Goal: Transaction & Acquisition: Purchase product/service

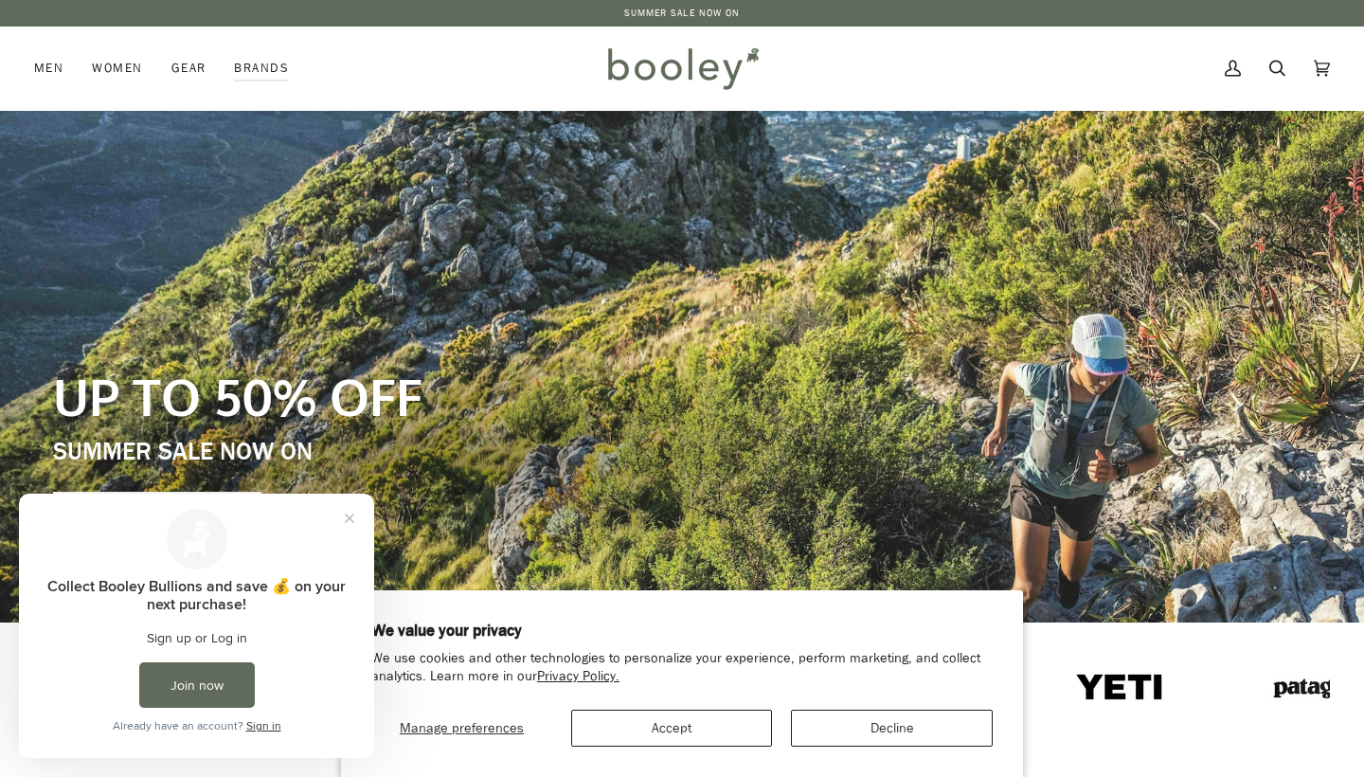
click at [341, 518] on button "Close prompt" at bounding box center [349, 518] width 34 height 34
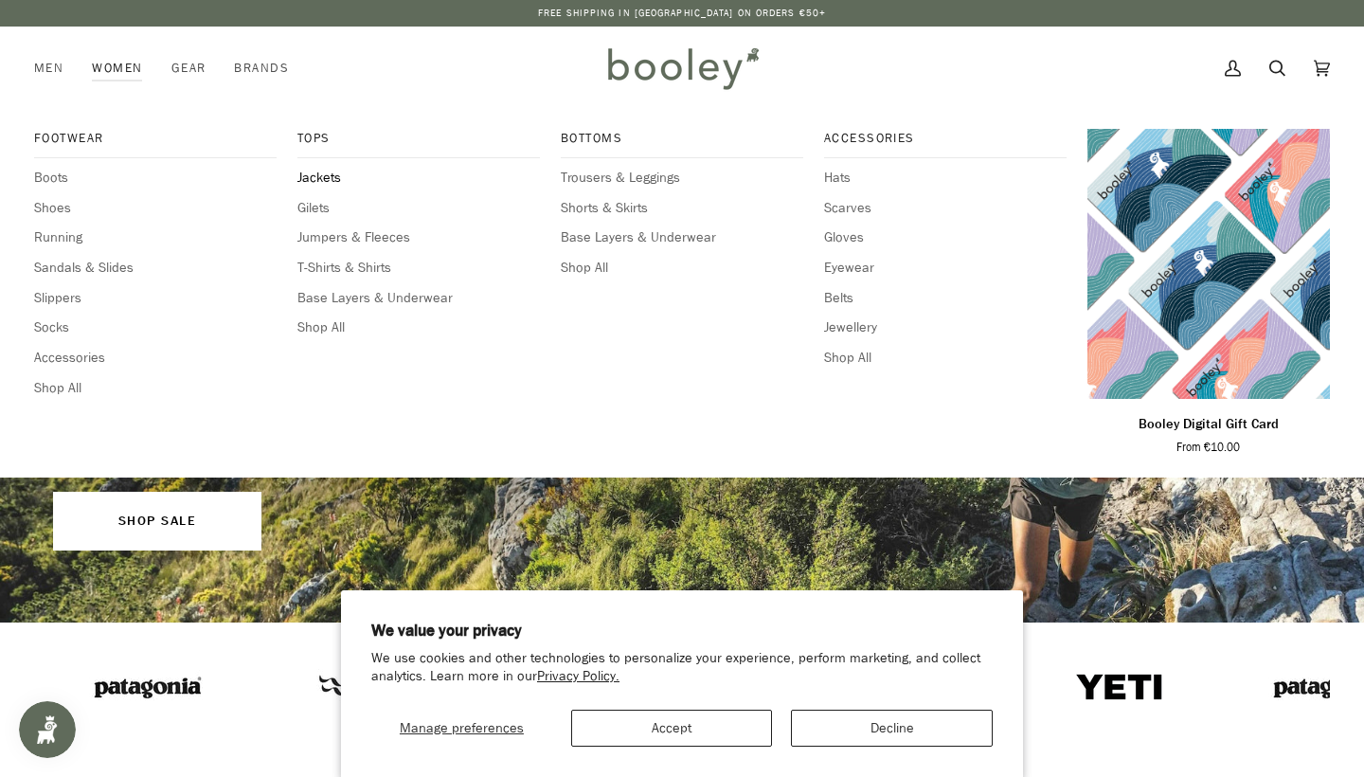
click at [321, 168] on span "Jackets" at bounding box center [418, 178] width 242 height 21
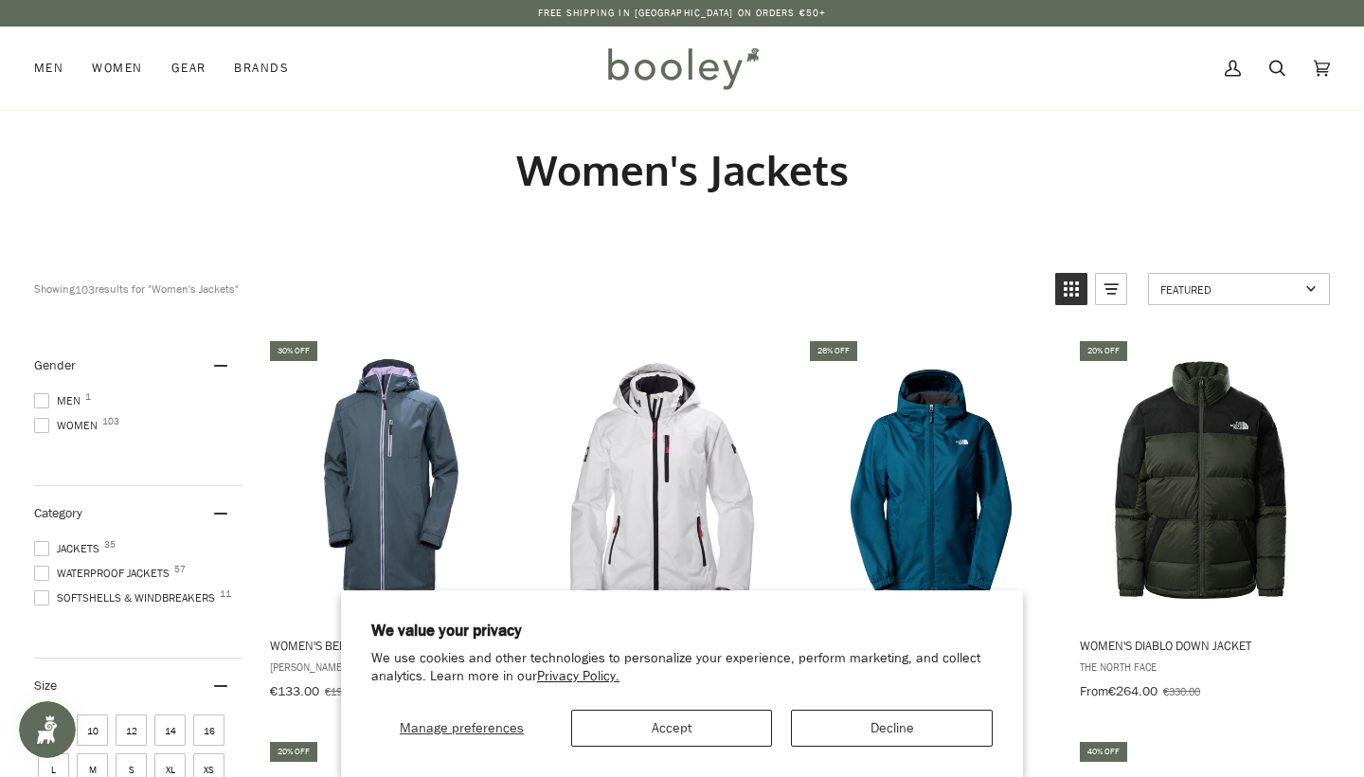
click at [904, 729] on button "Decline" at bounding box center [892, 727] width 202 height 37
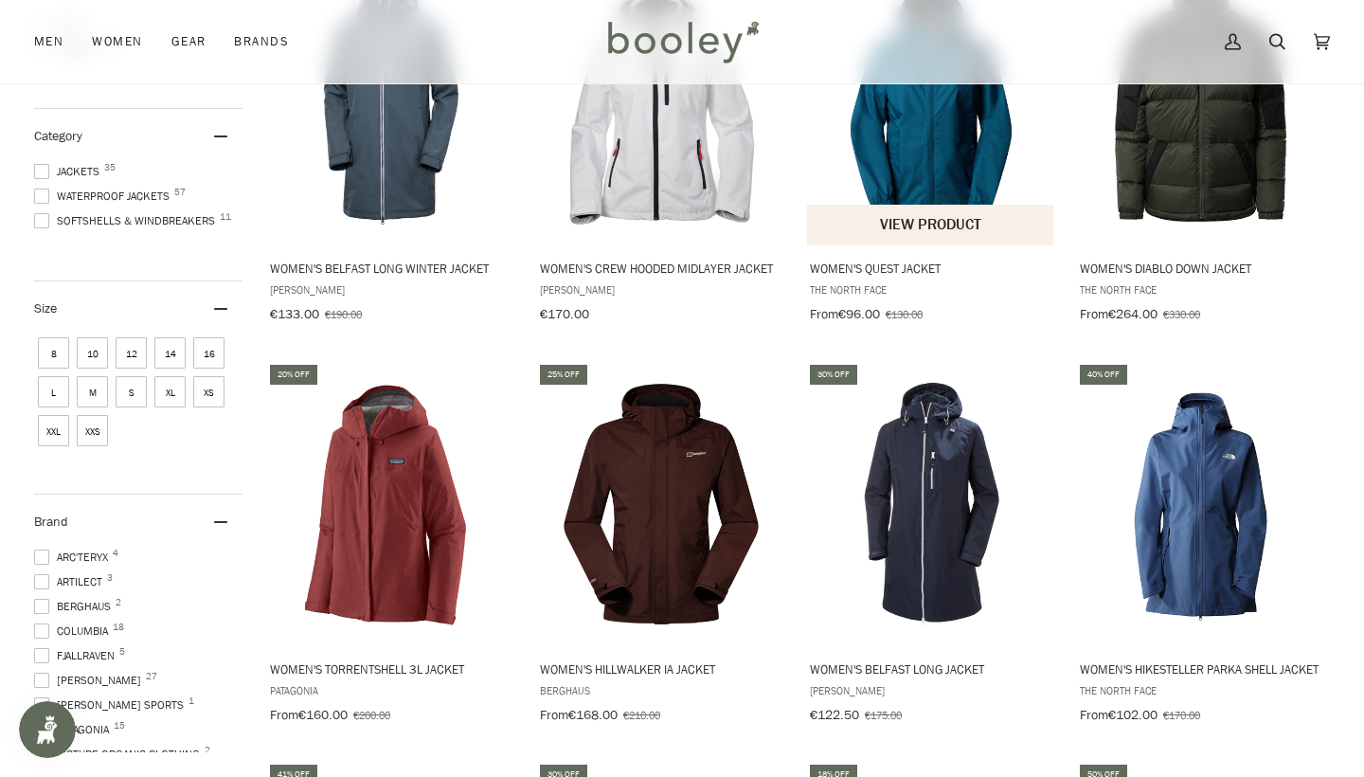
scroll to position [380, 0]
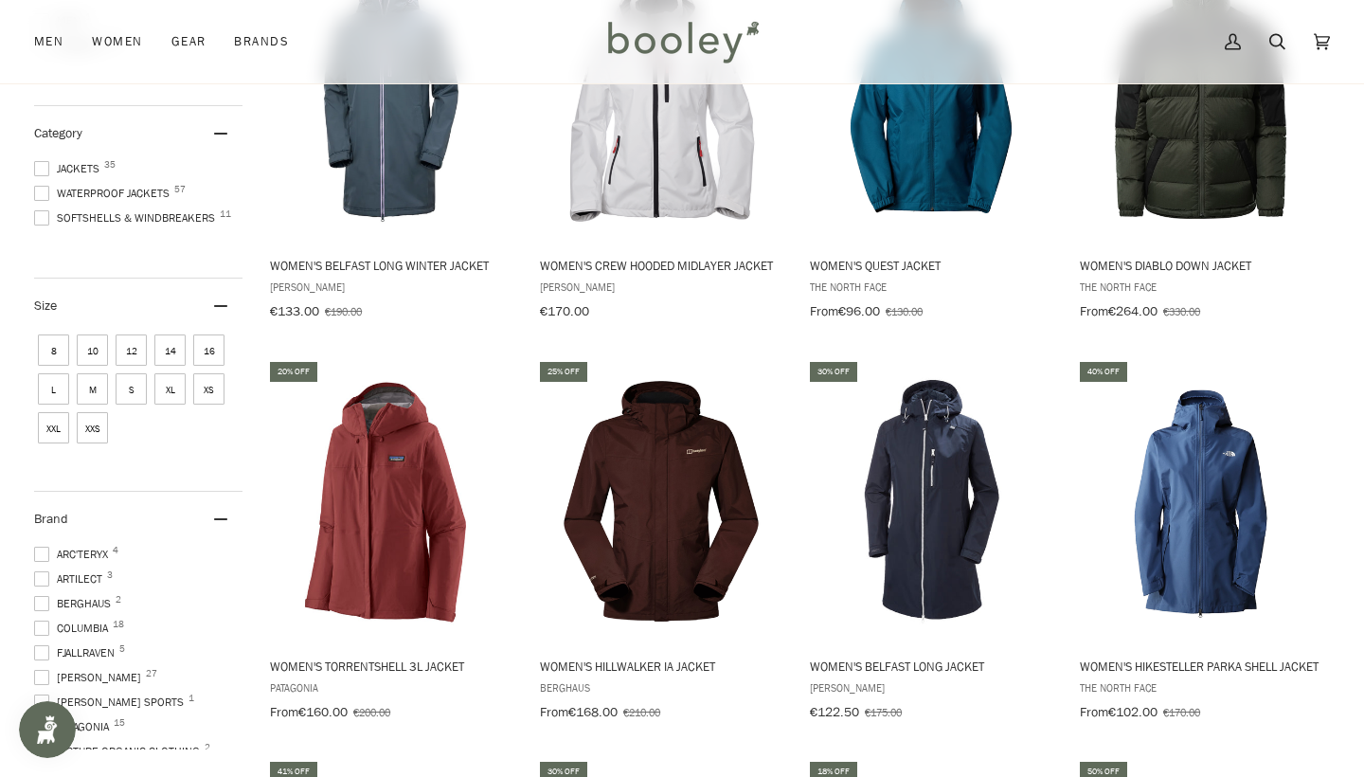
click at [35, 546] on span at bounding box center [41, 553] width 15 height 15
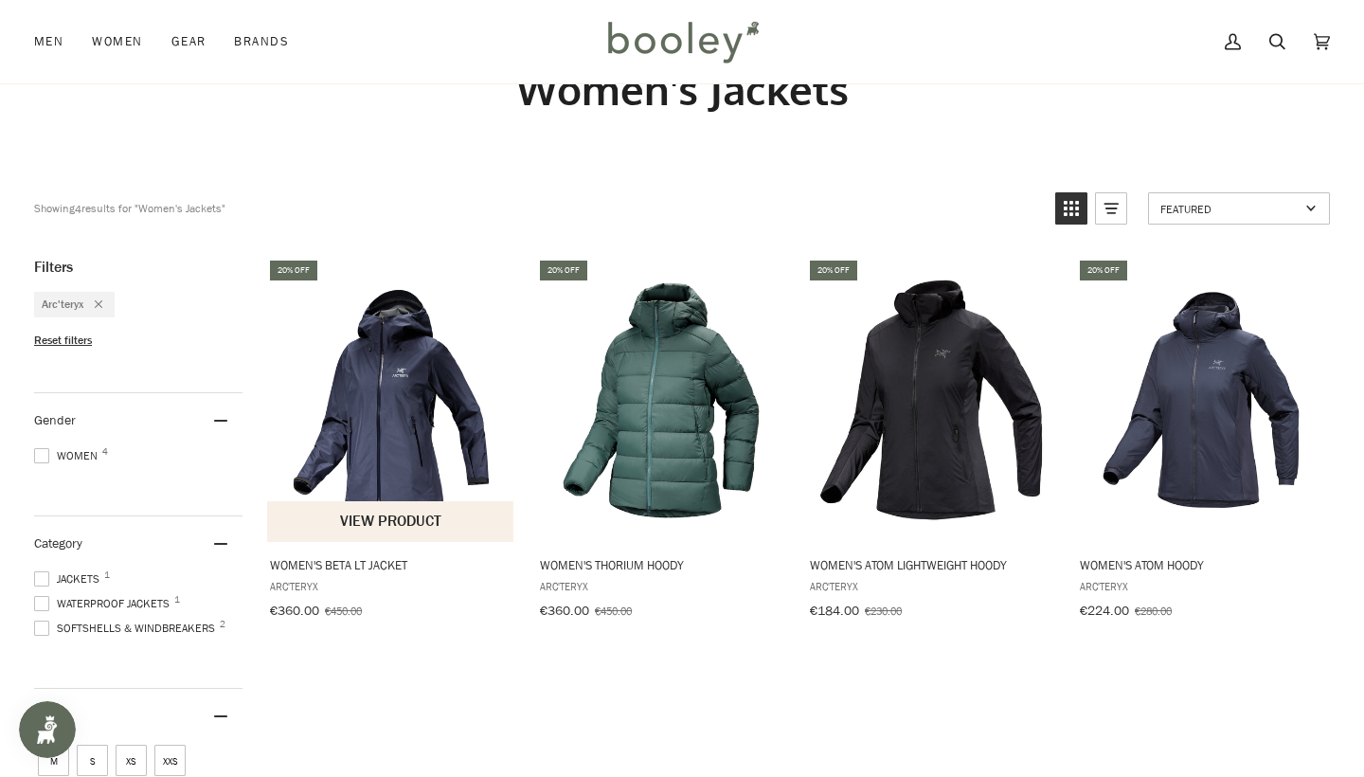
scroll to position [83, 0]
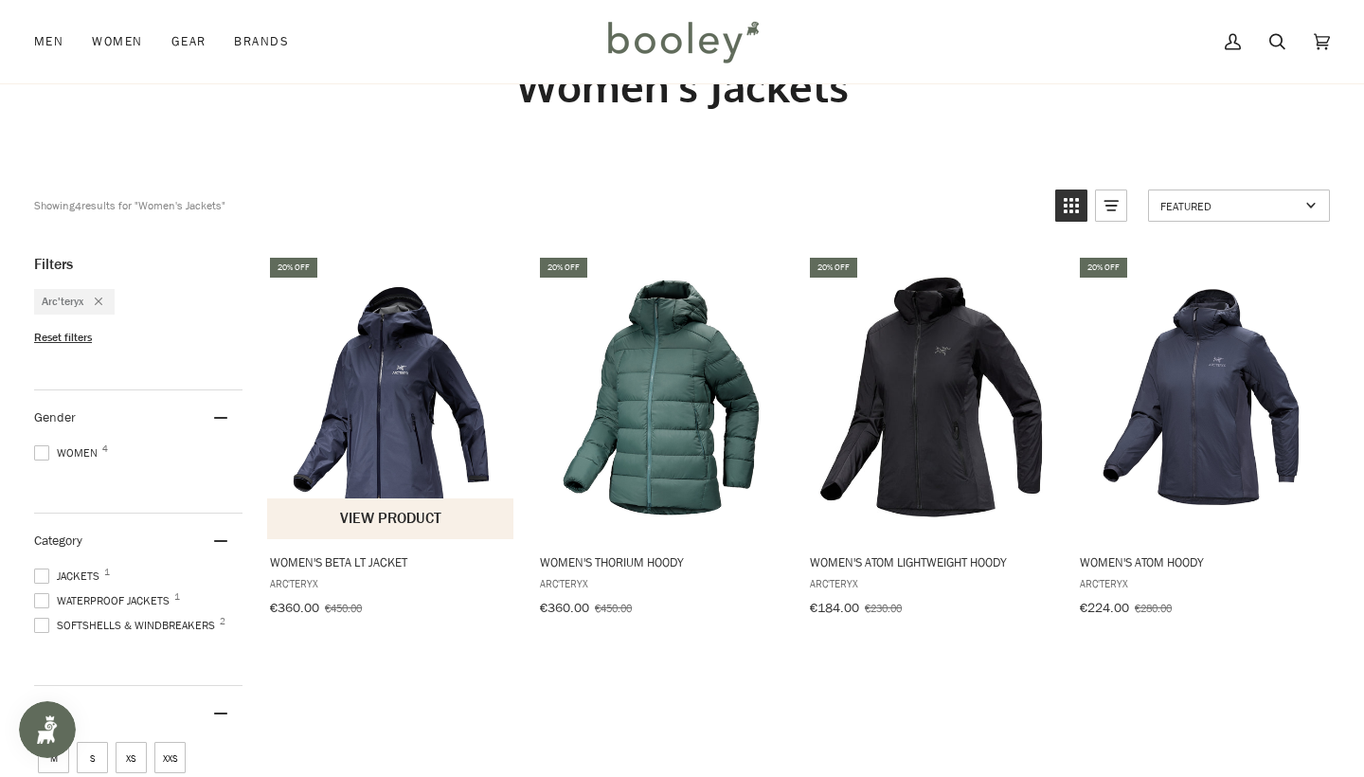
click at [393, 421] on img "Women's Beta LT Jacket" at bounding box center [391, 397] width 248 height 248
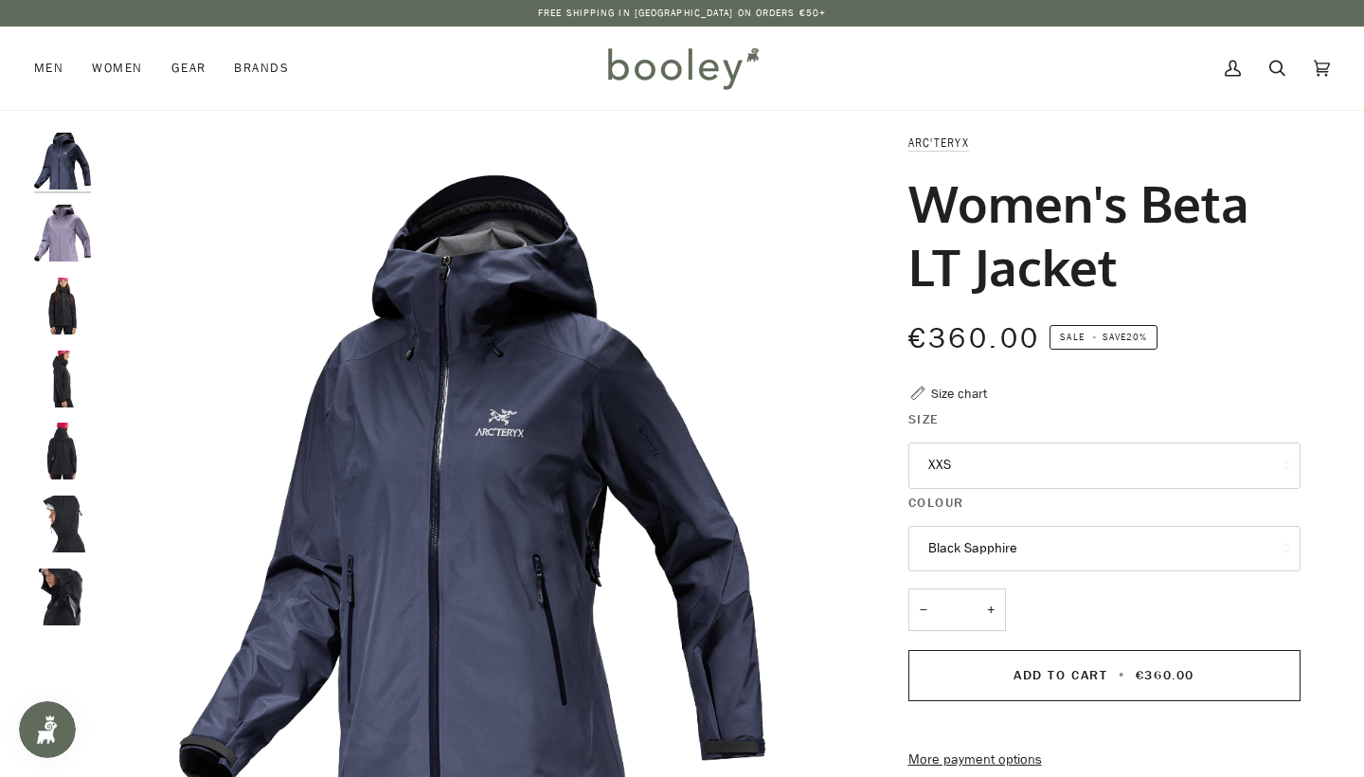
click at [952, 459] on button "XXS" at bounding box center [1104, 465] width 392 height 46
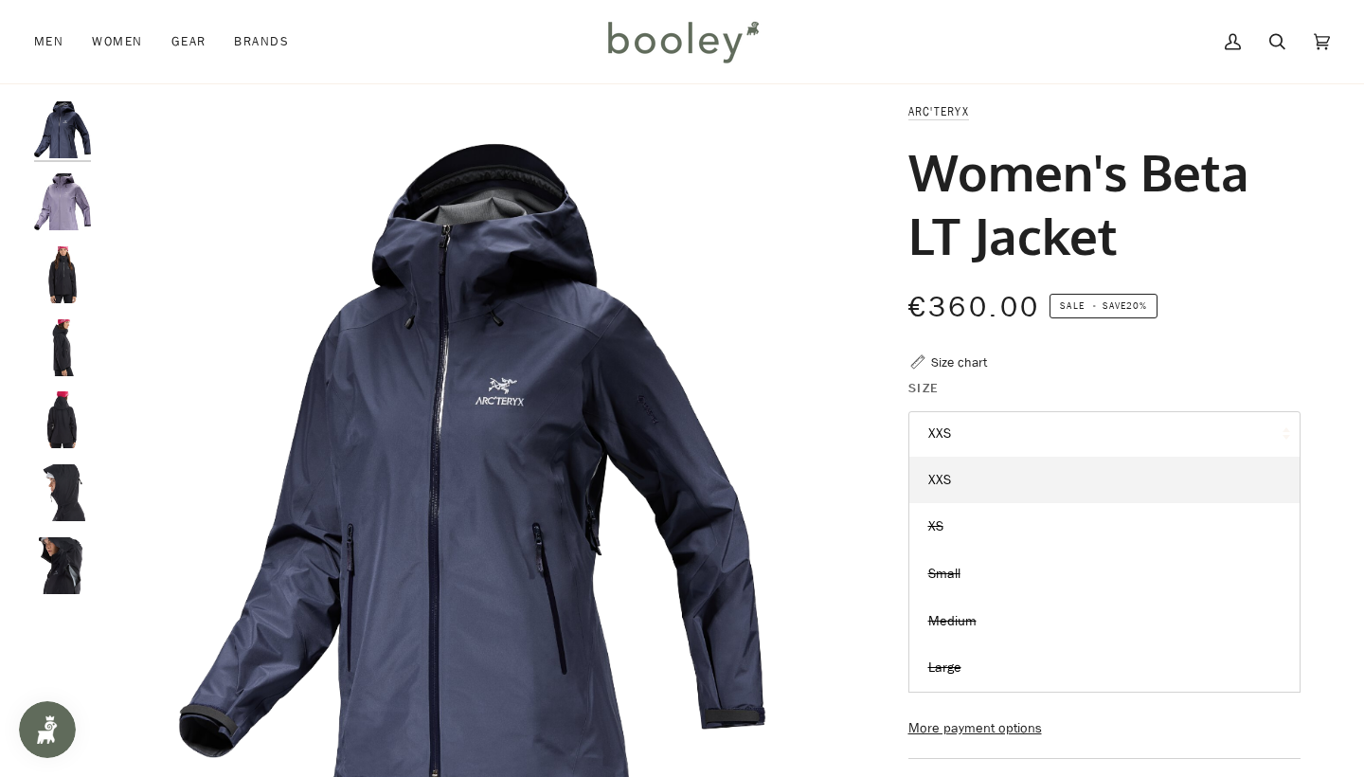
scroll to position [27, 0]
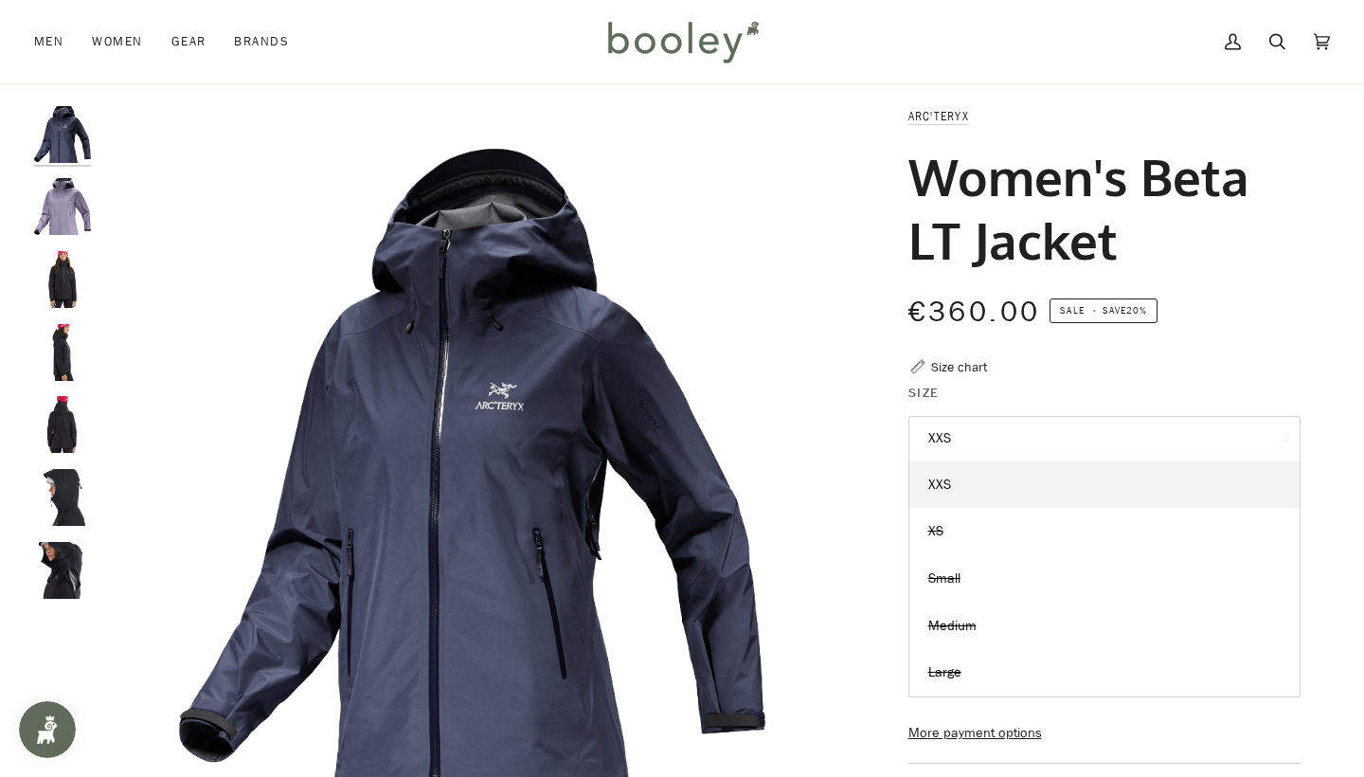
click at [61, 478] on img "Arc'Teryx Women's Beta LT Jacket - Booley Galway" at bounding box center [62, 497] width 57 height 57
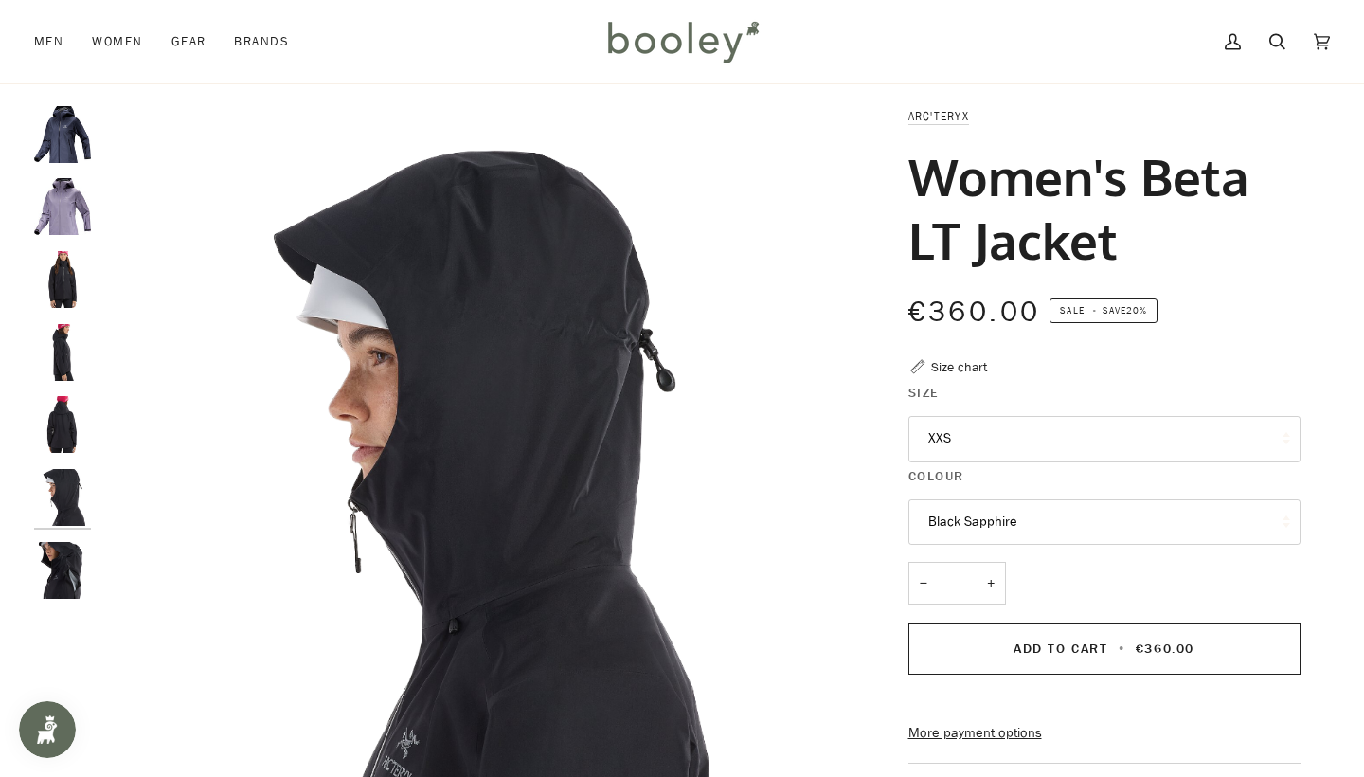
click at [59, 407] on img "Women's Beta LT Jacket" at bounding box center [62, 424] width 57 height 57
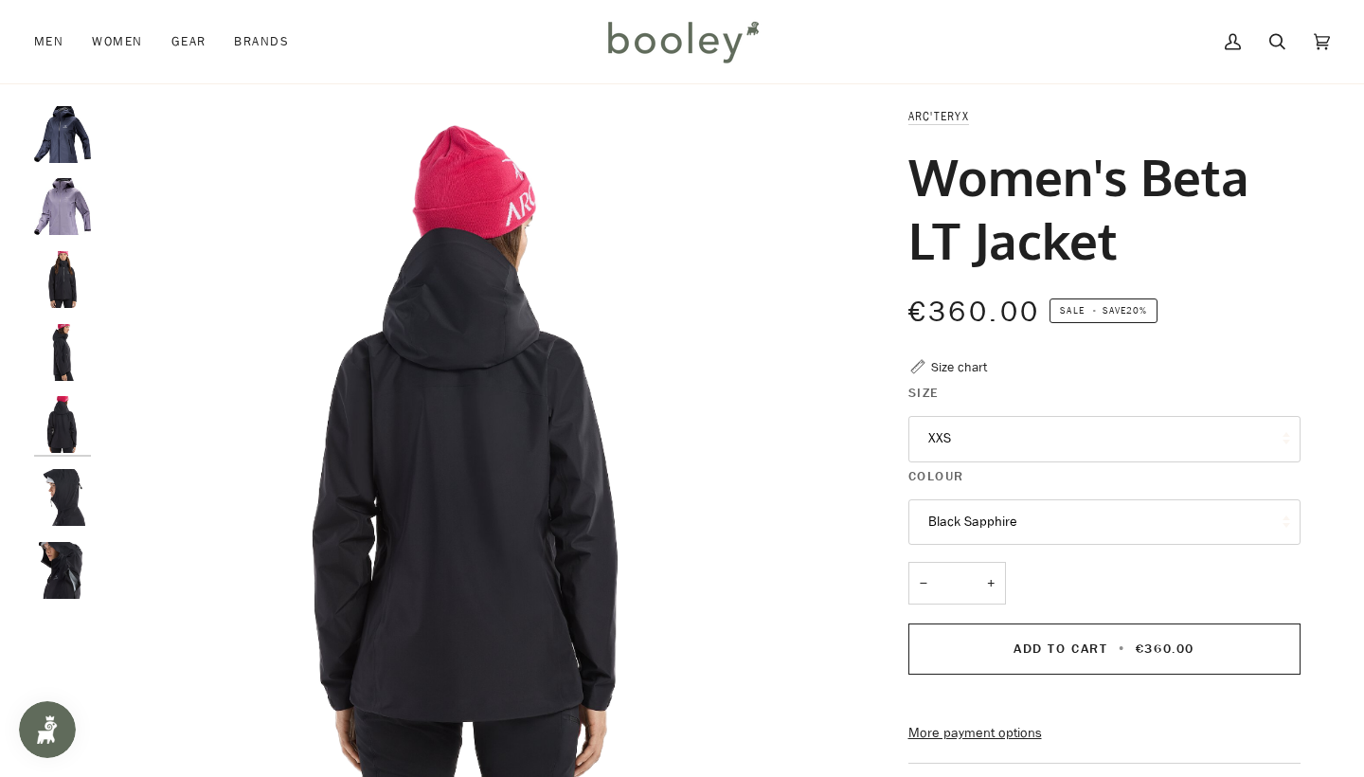
click at [55, 295] on img "Arc'Teryx Women's Beta LT Jacket - Booley Galway" at bounding box center [62, 279] width 57 height 57
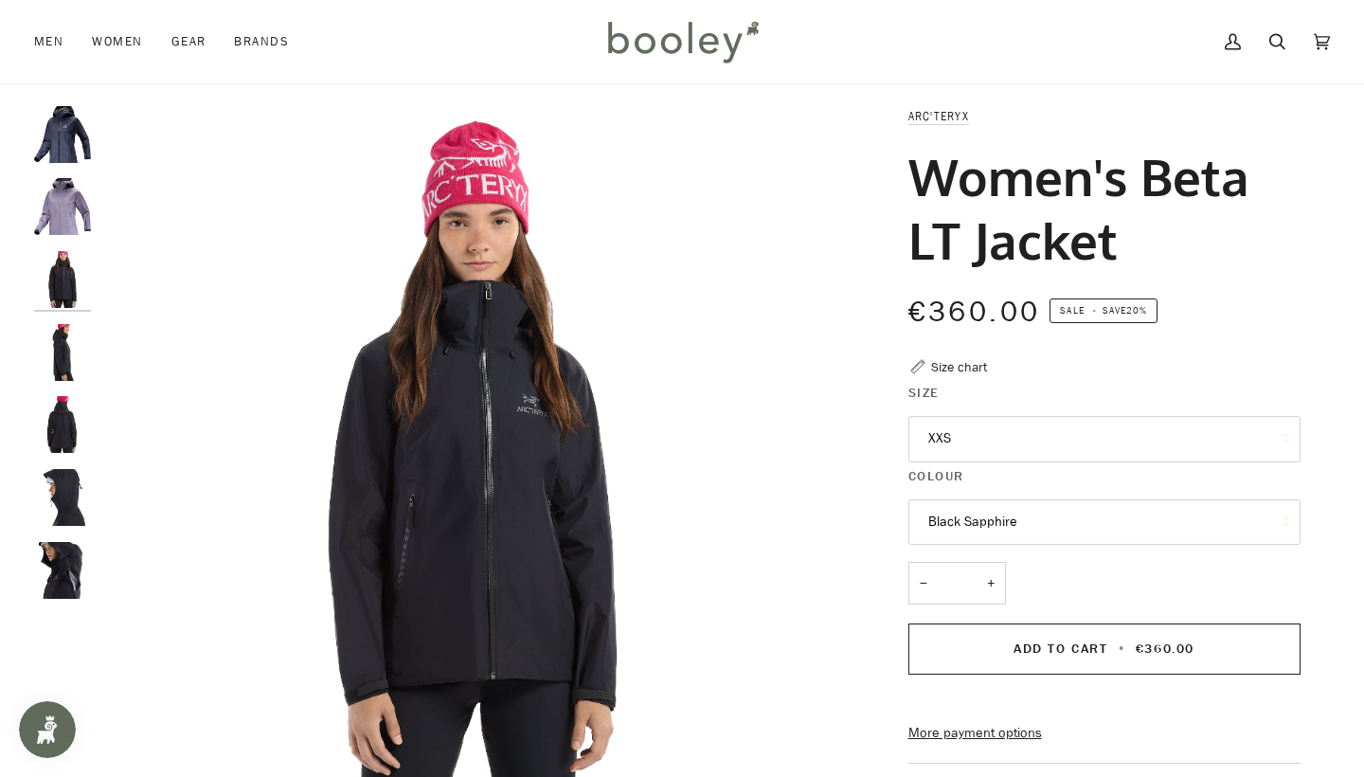
click at [63, 225] on img "Arc'Teryx Women's Beta LT Jacket Velocity - Booley Galway" at bounding box center [62, 206] width 57 height 57
